Goal: Browse casually: Explore the website without a specific task or goal

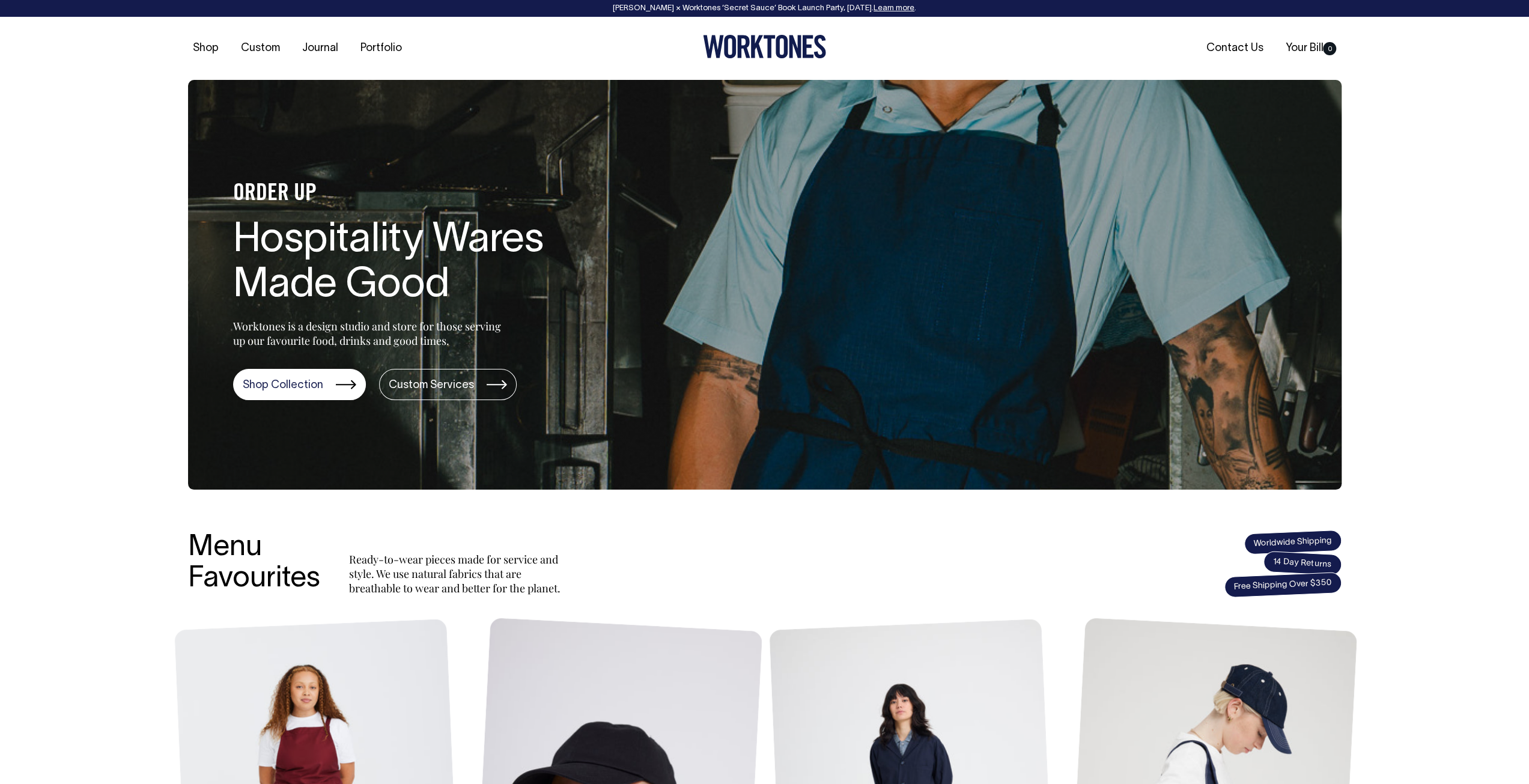
click at [108, 200] on div "ORDER UP Hospitality Wares Made Good Worktones is a design studio and store for…" at bounding box center [764, 284] width 1529 height 410
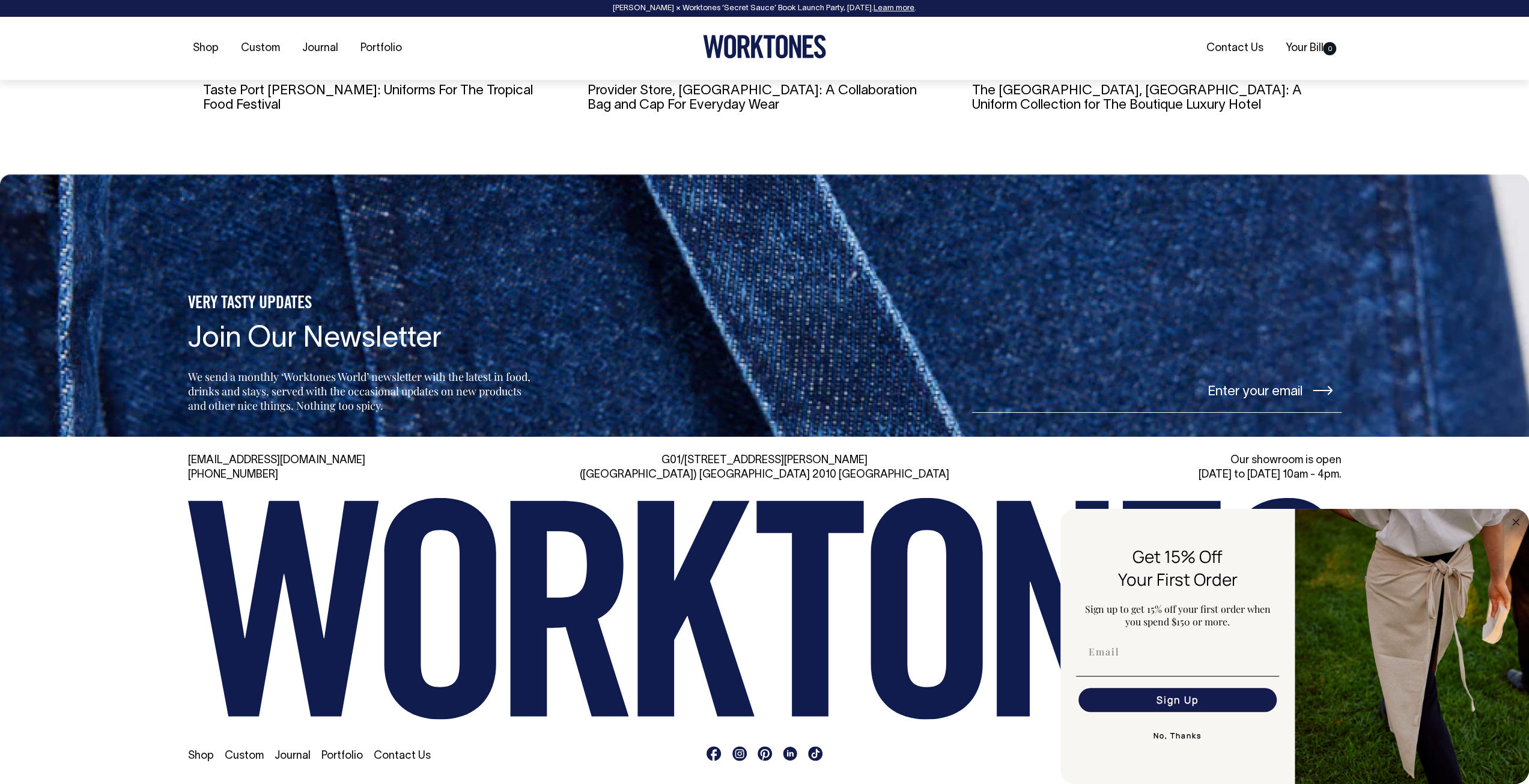
scroll to position [2732, 0]
click at [1183, 731] on button "No, Thanks" at bounding box center [1177, 735] width 203 height 24
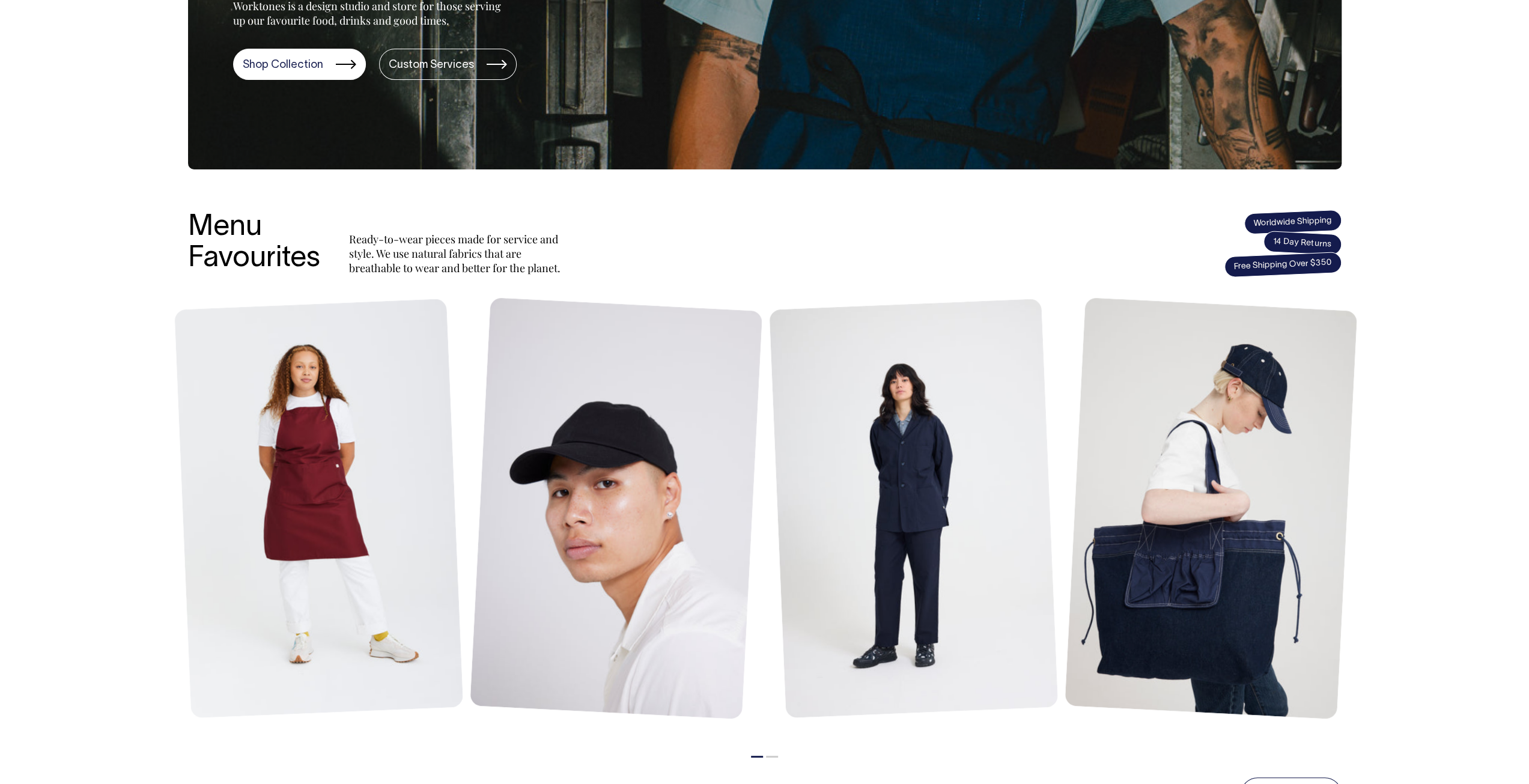
scroll to position [0, 0]
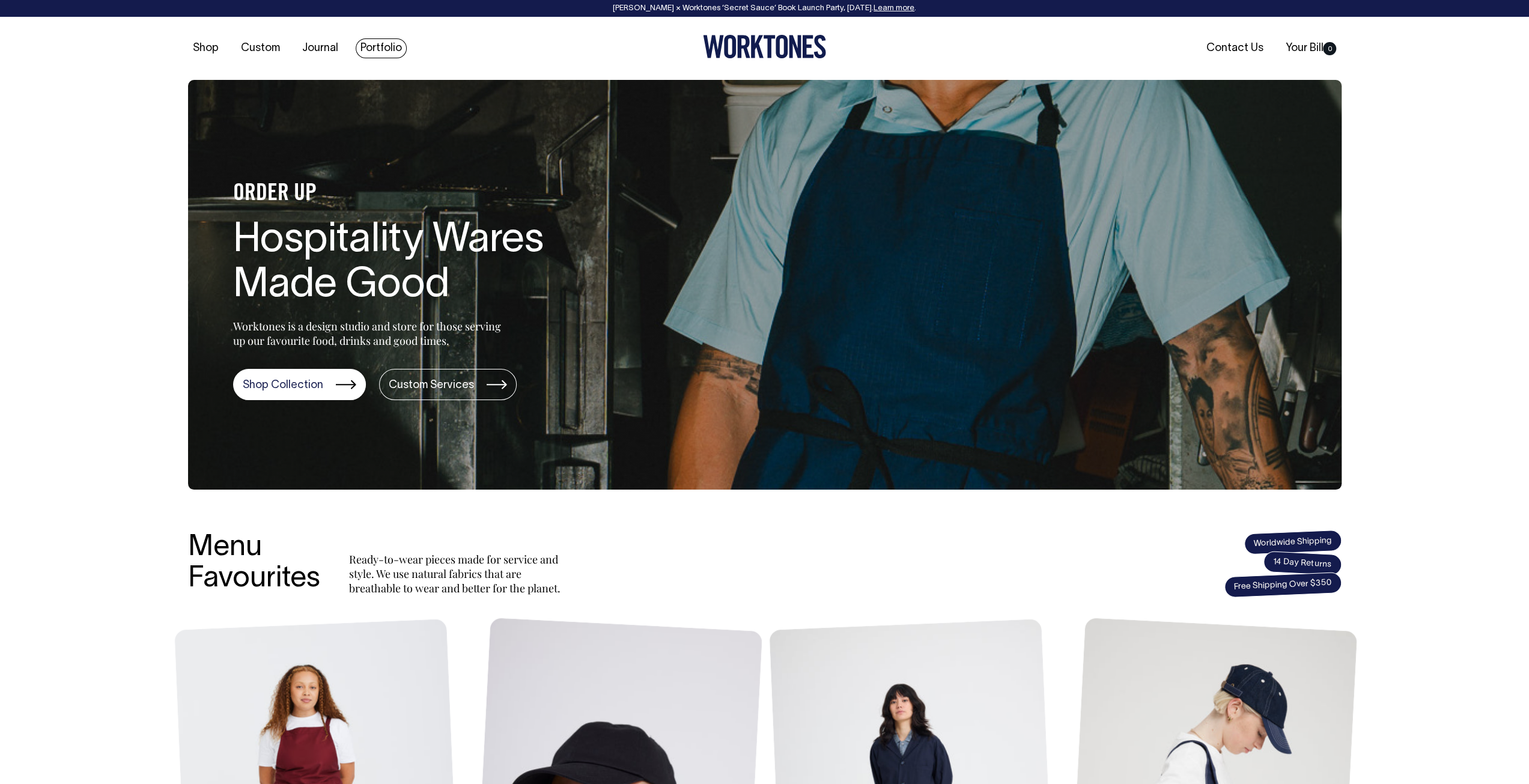
click at [375, 45] on link "Portfolio" at bounding box center [381, 49] width 51 height 20
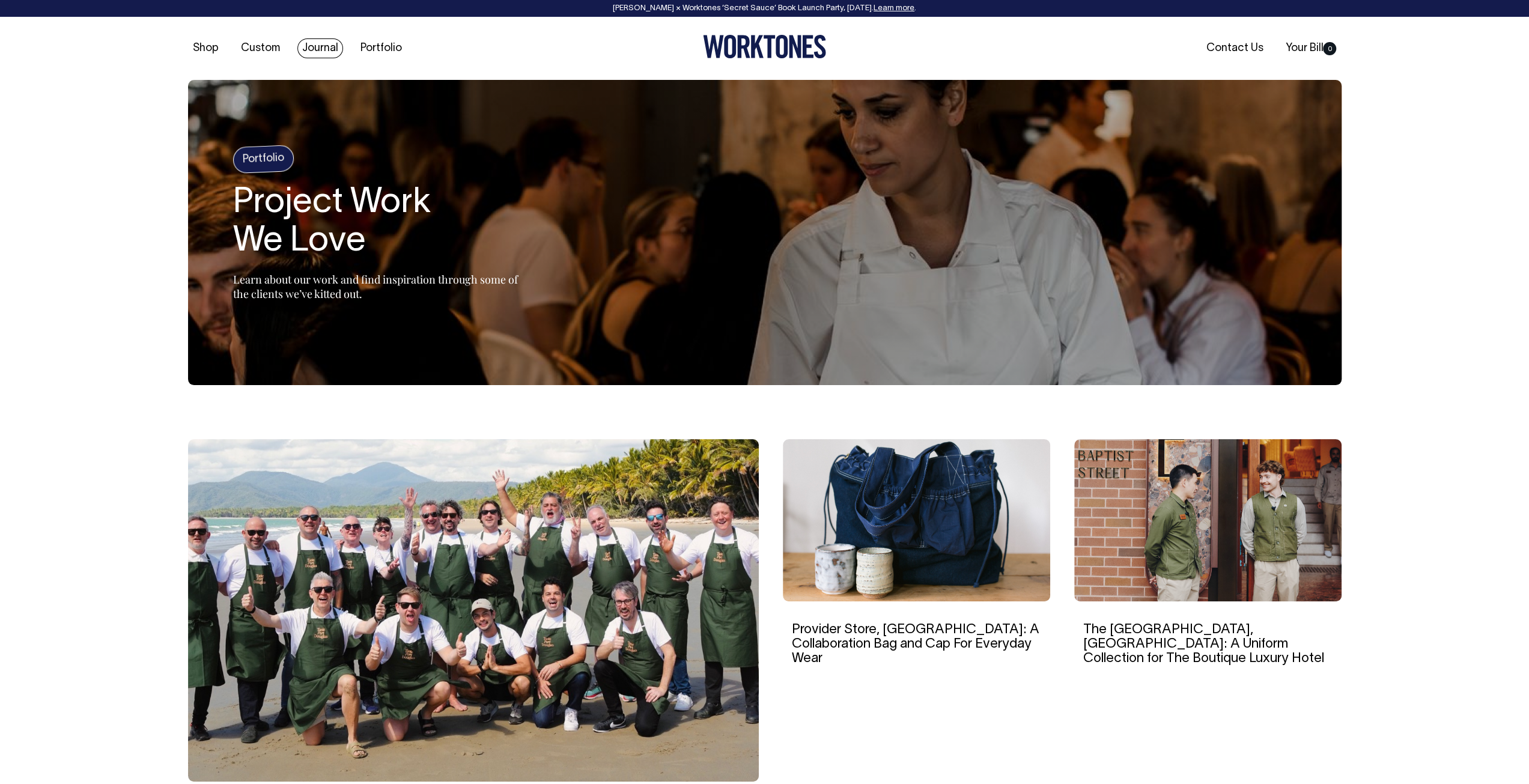
click at [314, 44] on link "Journal" at bounding box center [320, 49] width 46 height 20
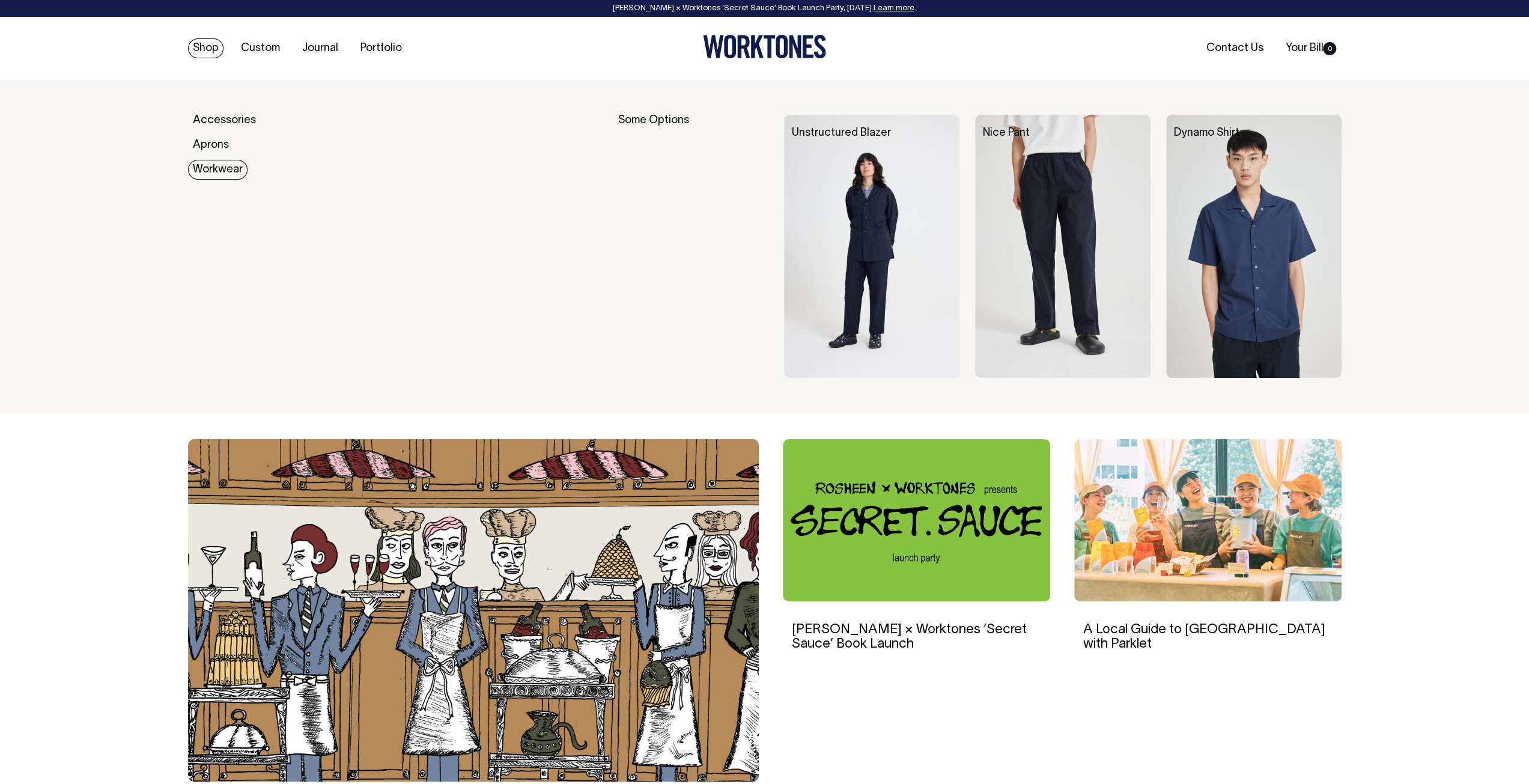
click at [208, 164] on link "Workwear" at bounding box center [218, 170] width 60 height 20
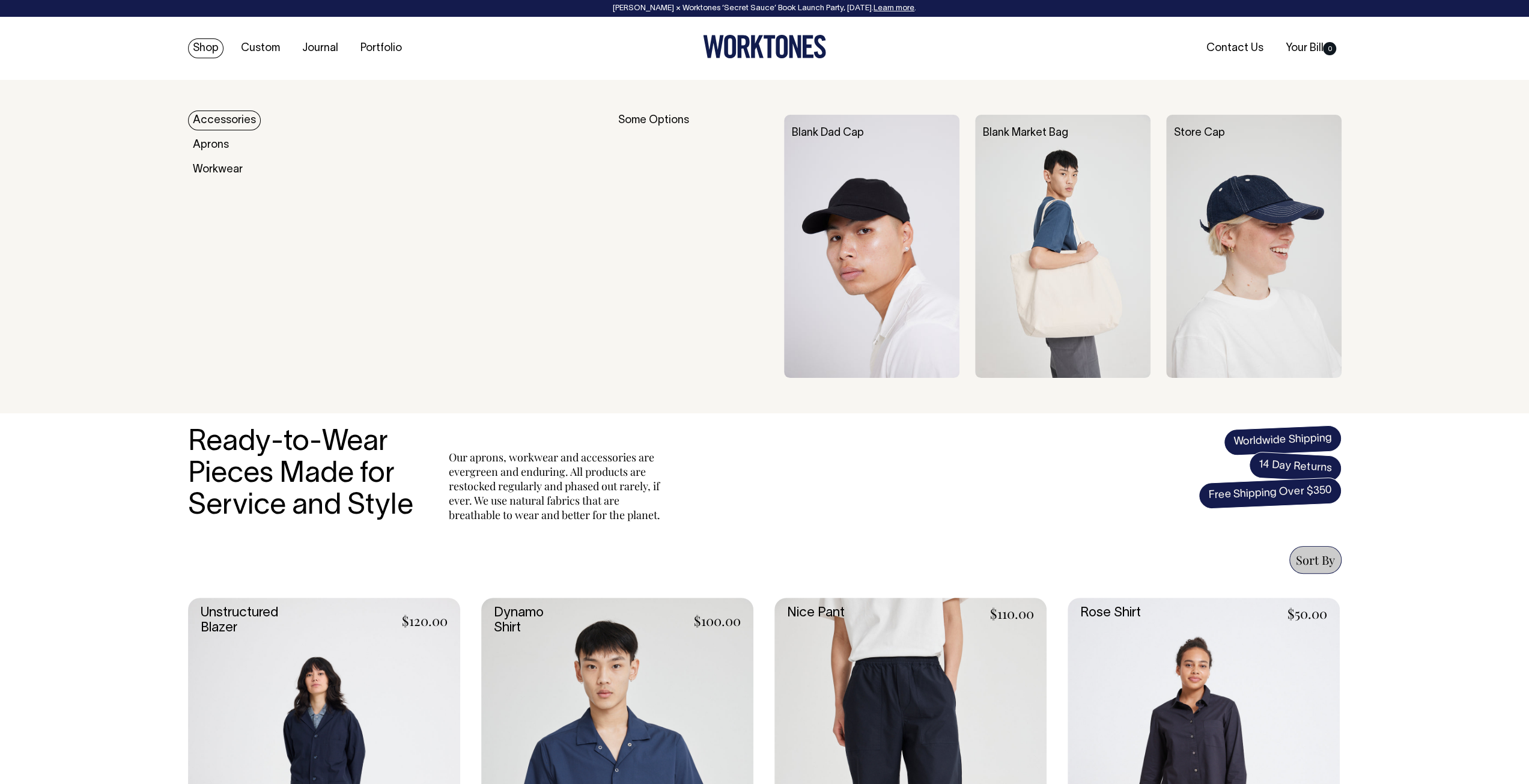
click at [215, 115] on link "Accessories" at bounding box center [225, 121] width 73 height 20
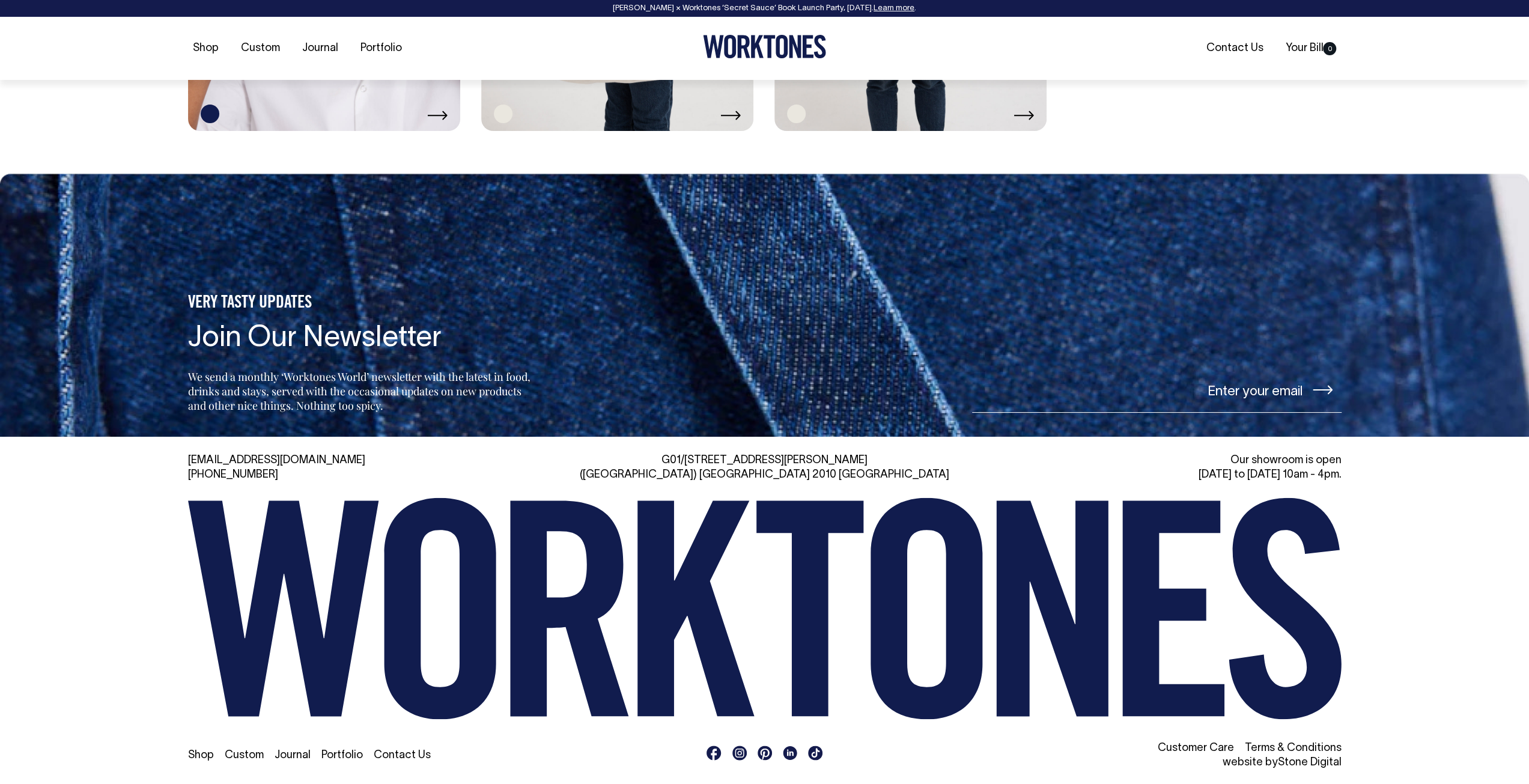
scroll to position [1733, 0]
